Goal: Ask a question

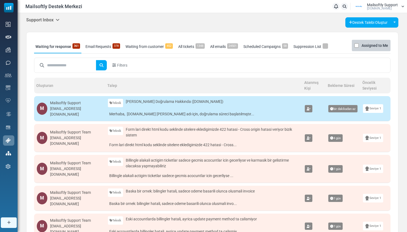
click at [42, 17] on div "Support Inbox Support Inbox User Dashboard Control Panel App Announcements Iden…" at bounding box center [213, 216] width 390 height 406
click at [42, 19] on h5 "Support Inbox" at bounding box center [42, 19] width 33 height 5
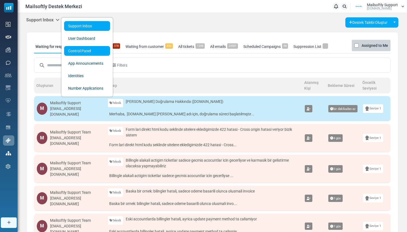
click at [79, 54] on link "Control Panel" at bounding box center [87, 51] width 46 height 10
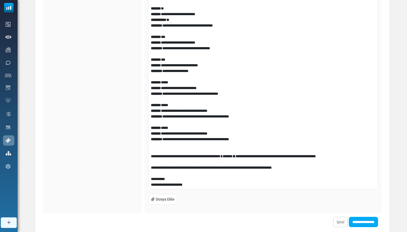
scroll to position [200, 0]
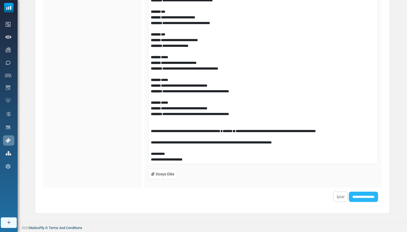
click at [360, 193] on input "**********" at bounding box center [363, 197] width 29 height 10
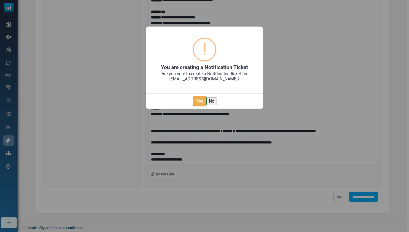
click at [201, 103] on button "Yes" at bounding box center [200, 101] width 14 height 11
